Goal: Information Seeking & Learning: Learn about a topic

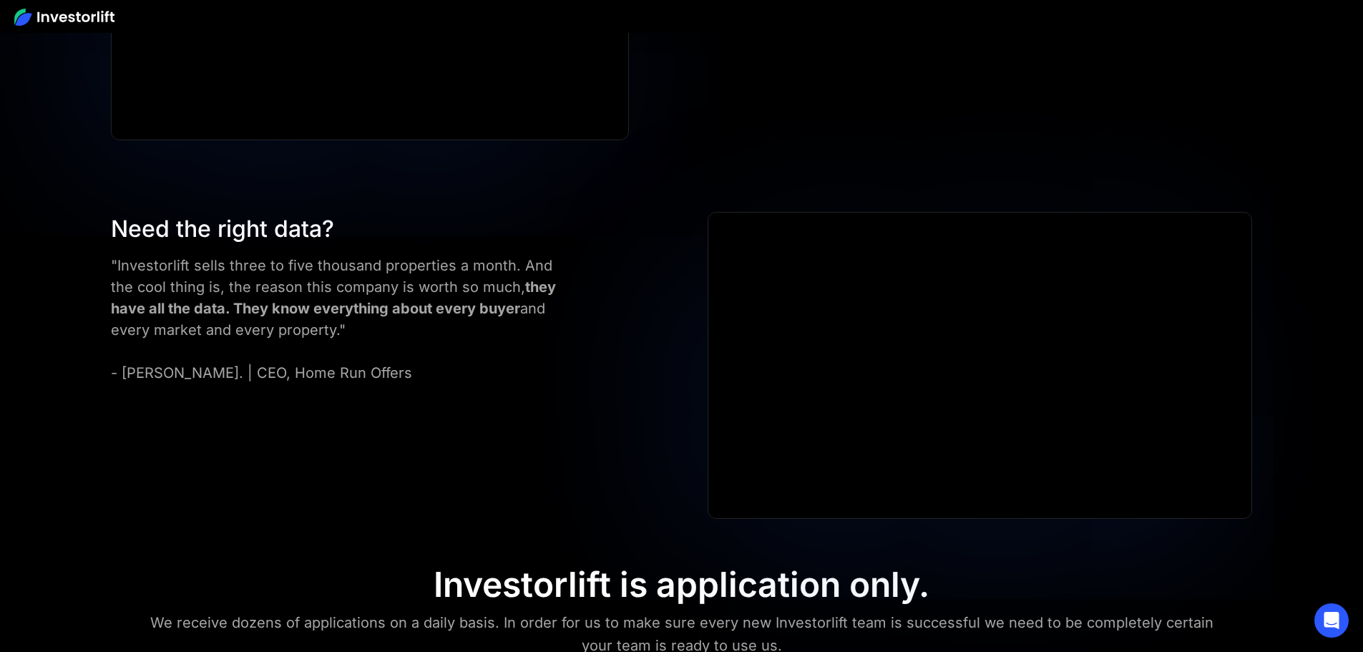
scroll to position [6440, 0]
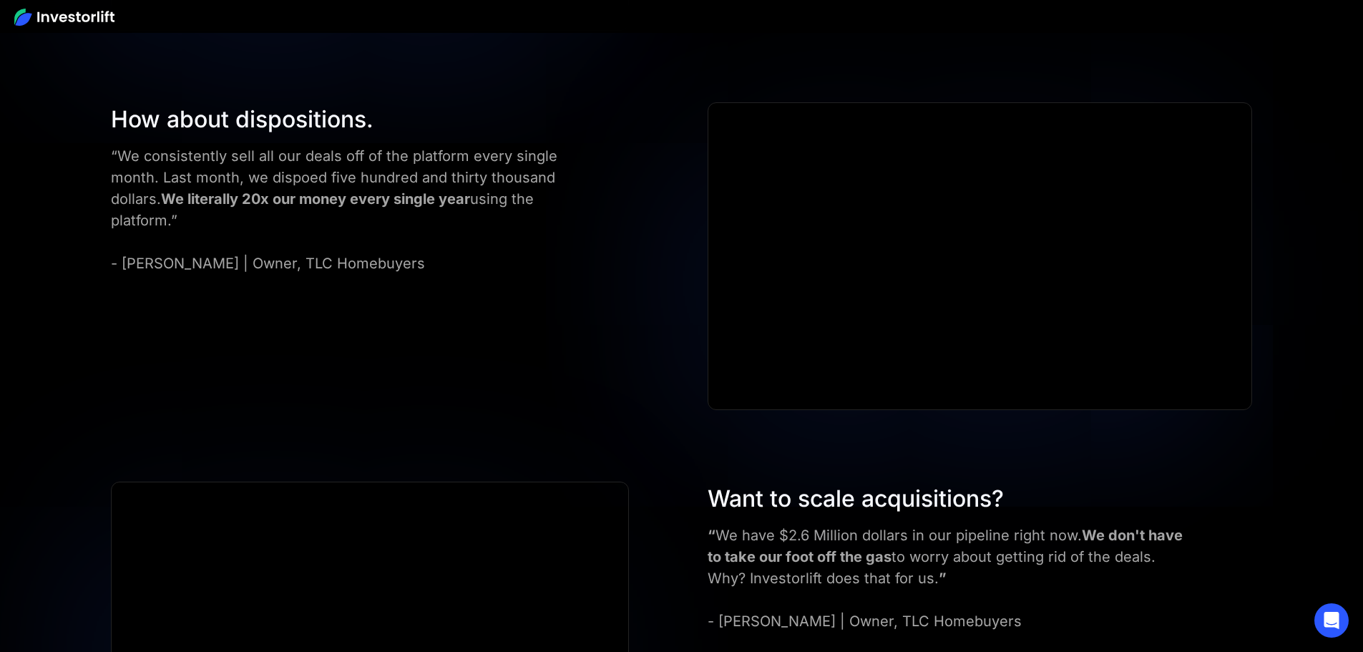
scroll to position [5510, 0]
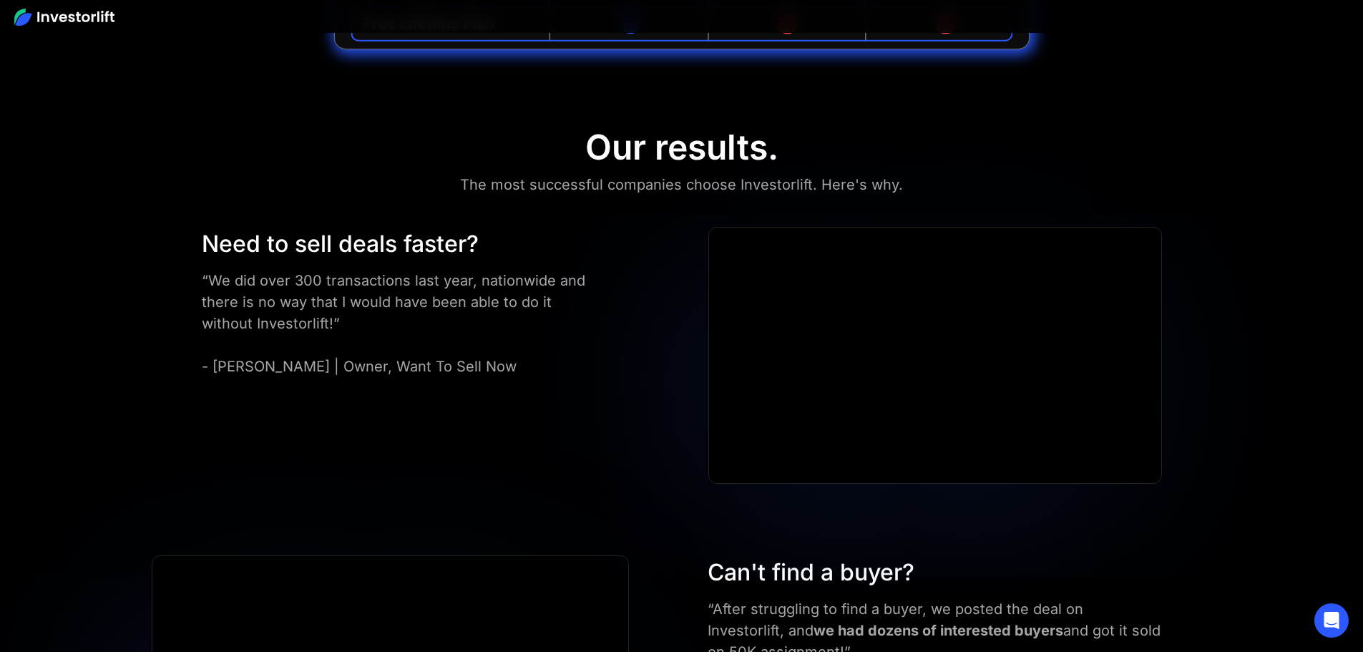
scroll to position [3956, 0]
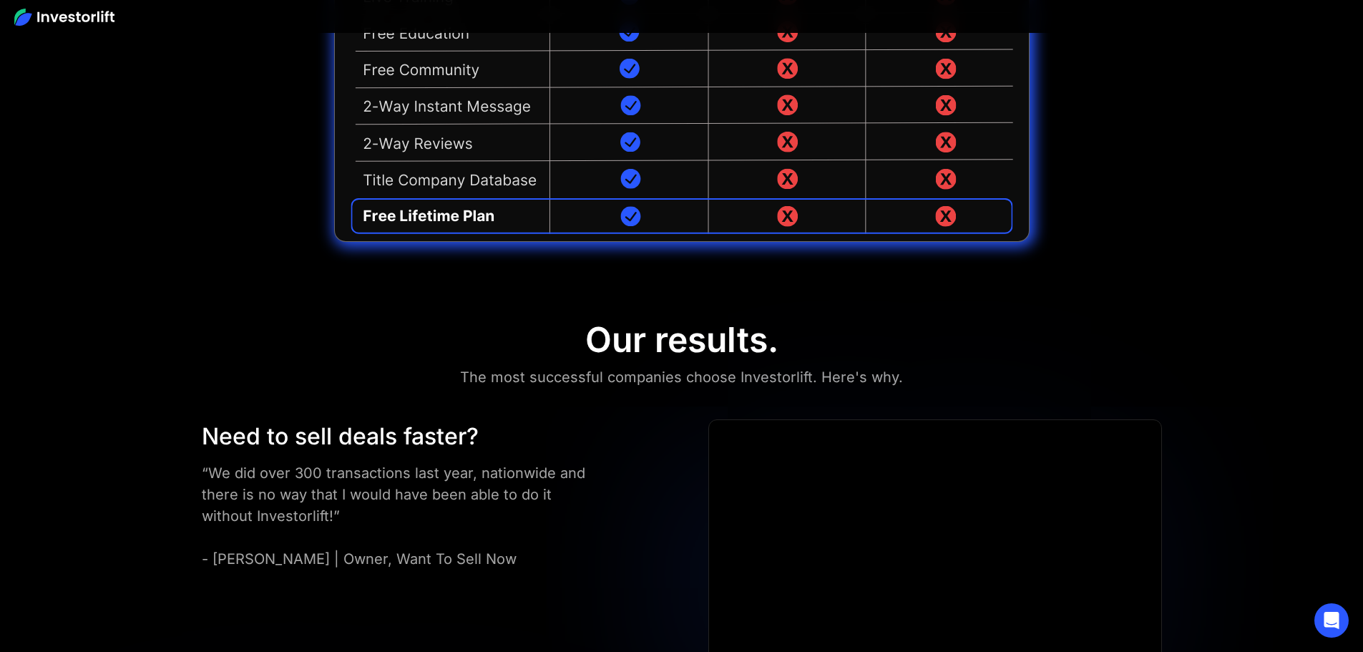
click at [52, 22] on img at bounding box center [64, 17] width 100 height 17
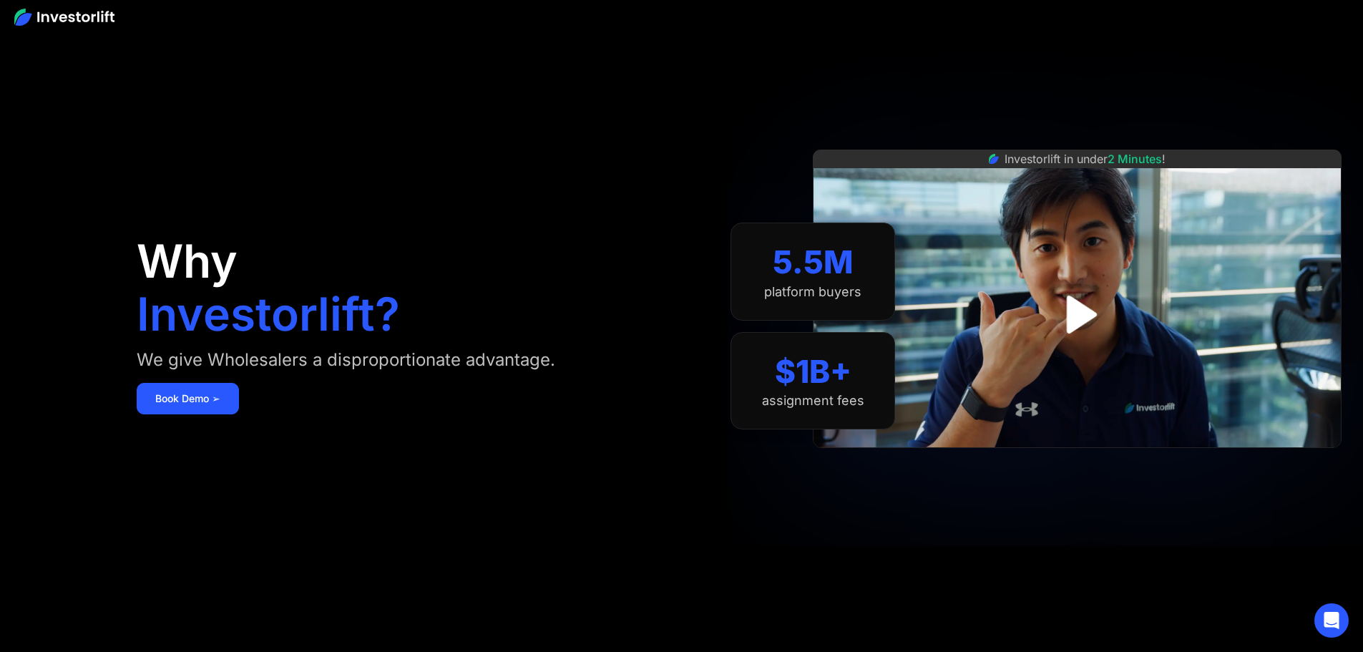
click at [52, 22] on img at bounding box center [64, 17] width 100 height 17
